Goal: Find specific page/section: Find specific page/section

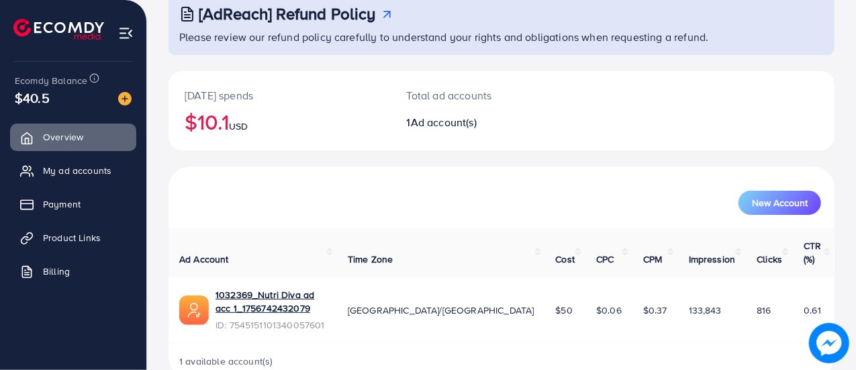
scroll to position [91, 0]
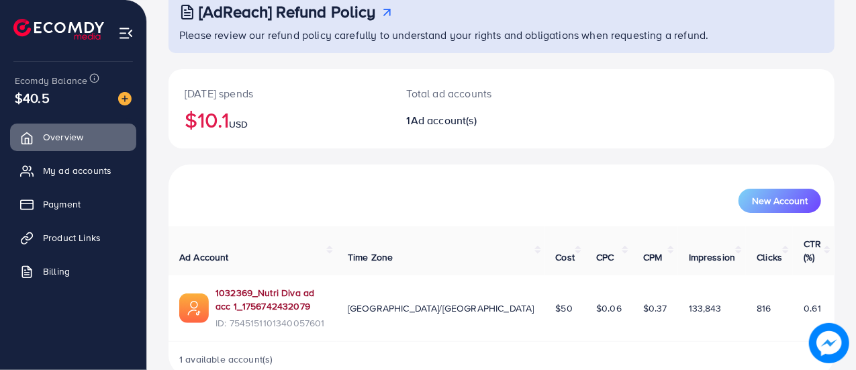
click at [286, 286] on link "1032369_Nutri Diva ad acc 1_1756742432079" at bounding box center [271, 300] width 111 height 28
